Goal: Task Accomplishment & Management: Manage account settings

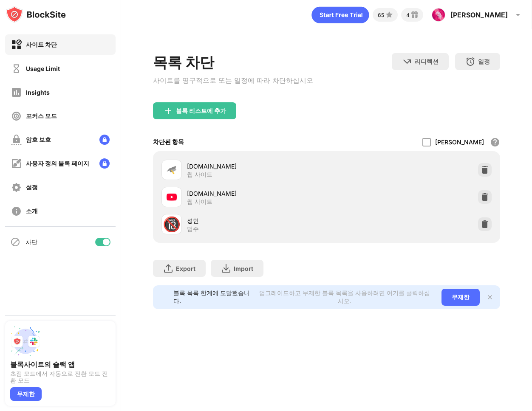
click at [104, 240] on div at bounding box center [106, 242] width 7 height 7
click at [100, 244] on div at bounding box center [99, 242] width 7 height 7
click at [98, 243] on div at bounding box center [102, 242] width 15 height 9
